Goal: Task Accomplishment & Management: Manage account settings

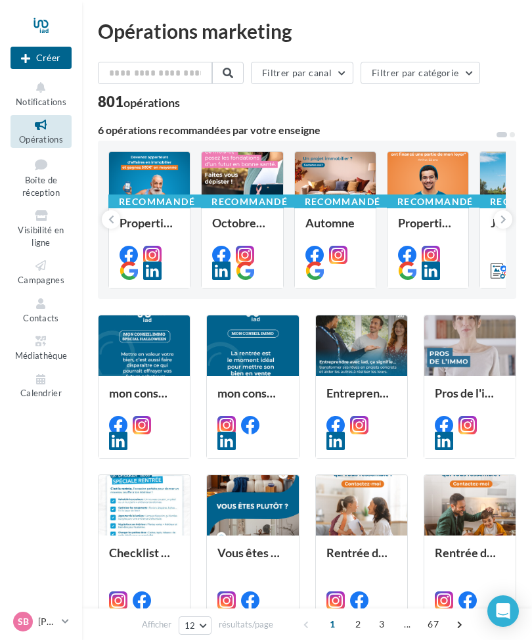
click at [49, 269] on link "Campagnes" at bounding box center [41, 272] width 61 height 32
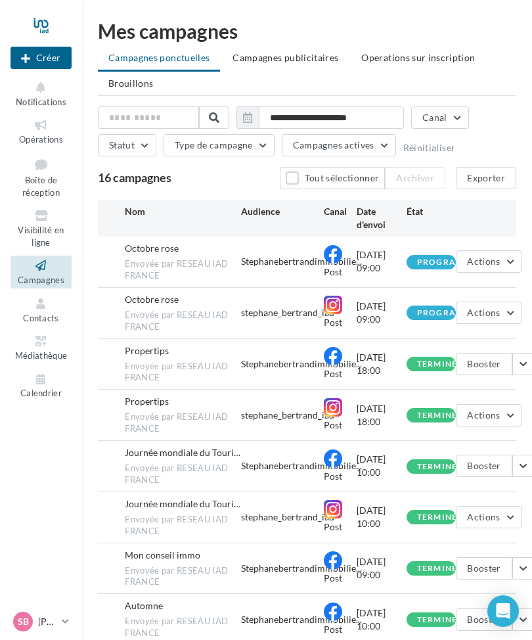
click at [283, 316] on div "stephane_bertrand_iad" at bounding box center [287, 312] width 93 height 13
click at [199, 317] on span "Envoyée par RESEAU IAD FRANCE" at bounding box center [183, 321] width 116 height 24
click at [198, 269] on span "Envoyée par RESEAU IAD FRANCE" at bounding box center [183, 270] width 116 height 24
click at [518, 263] on button "Actions" at bounding box center [489, 261] width 66 height 22
click at [508, 412] on button "Actions" at bounding box center [489, 415] width 66 height 22
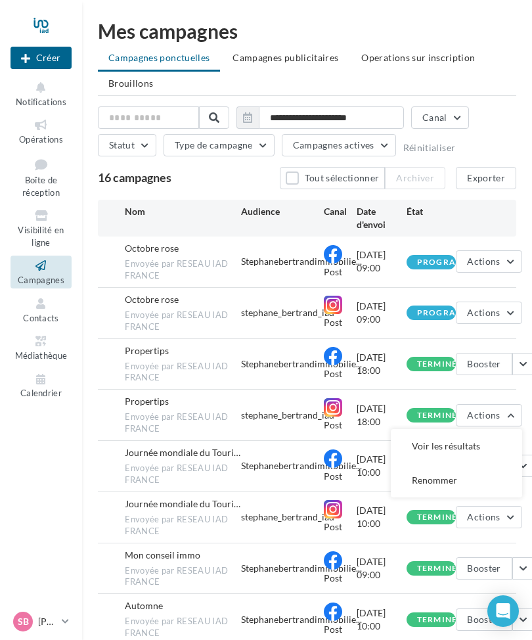
click at [457, 442] on button "Voir les résultats" at bounding box center [456, 446] width 131 height 34
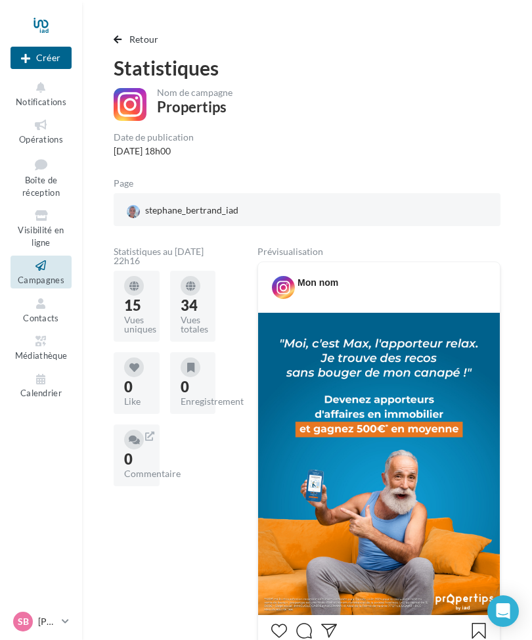
click at [118, 43] on span "button" at bounding box center [118, 39] width 8 height 9
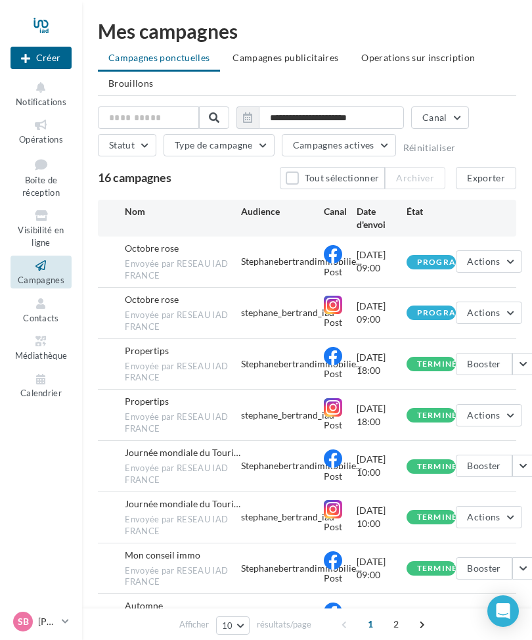
click at [529, 364] on button "button" at bounding box center [523, 364] width 22 height 22
click at [475, 394] on button "Voir les résultats" at bounding box center [468, 395] width 131 height 34
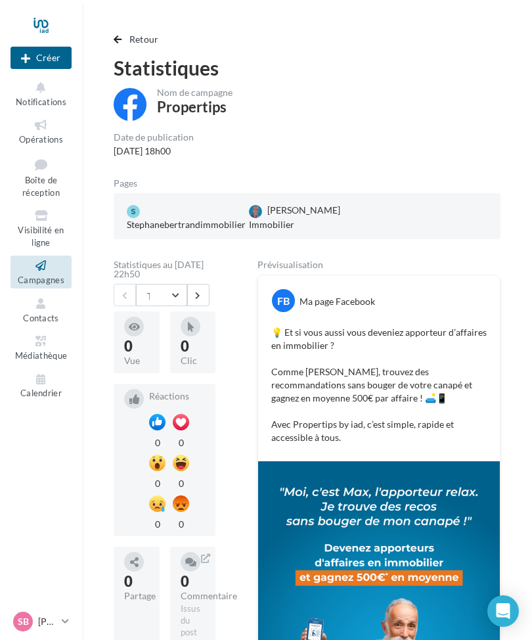
click at [302, 218] on div "Stéphane Bertrand Immobilier" at bounding box center [307, 217] width 122 height 33
click at [313, 221] on div "Stéphane Bertrand Immobilier" at bounding box center [307, 217] width 122 height 33
